Goal: Check status: Check status

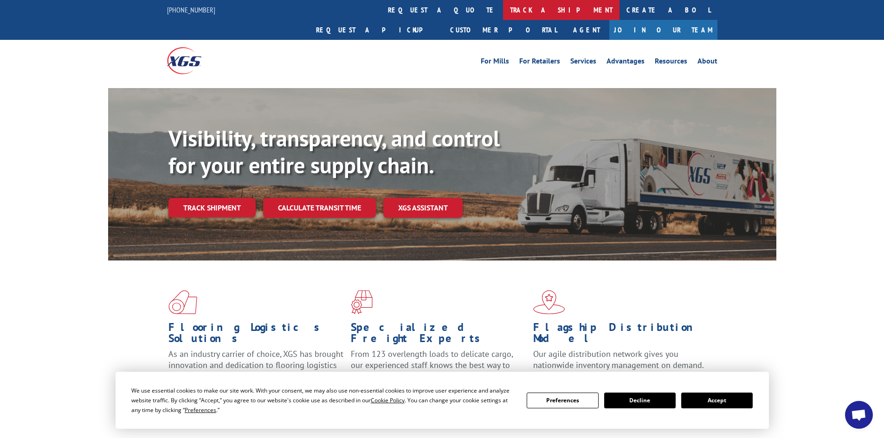
click at [503, 12] on link "track a shipment" at bounding box center [561, 10] width 116 height 20
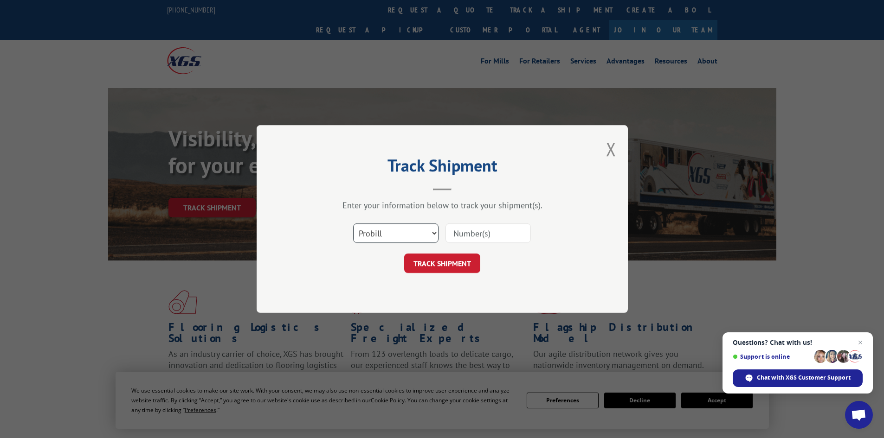
click at [426, 234] on select "Select category... Probill BOL PO" at bounding box center [395, 233] width 85 height 19
click at [353, 224] on select "Select category... Probill BOL PO" at bounding box center [395, 233] width 85 height 19
click at [469, 235] on input at bounding box center [487, 233] width 85 height 19
paste input "PRO# - 17261339"
drag, startPoint x: 479, startPoint y: 233, endPoint x: 443, endPoint y: 231, distance: 35.8
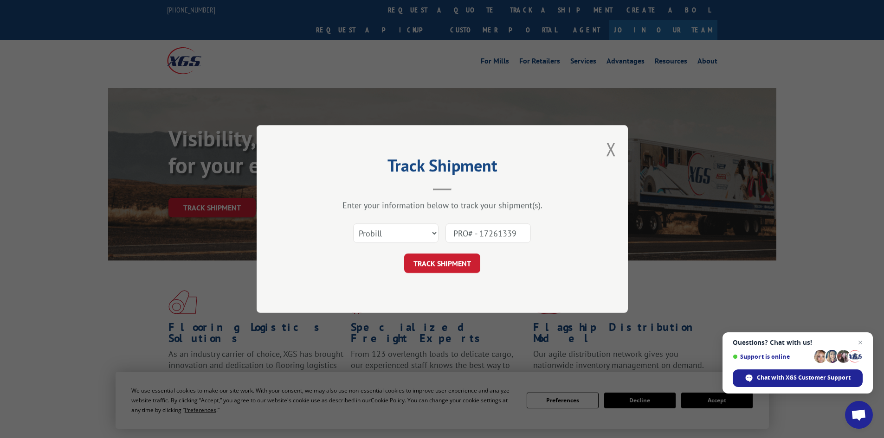
click at [443, 231] on div "Select category... Probill BOL PO PRO# - 17261339" at bounding box center [442, 233] width 278 height 31
type input "17261339"
click button "TRACK SHIPMENT" at bounding box center [442, 263] width 76 height 19
